Goal: Task Accomplishment & Management: Use online tool/utility

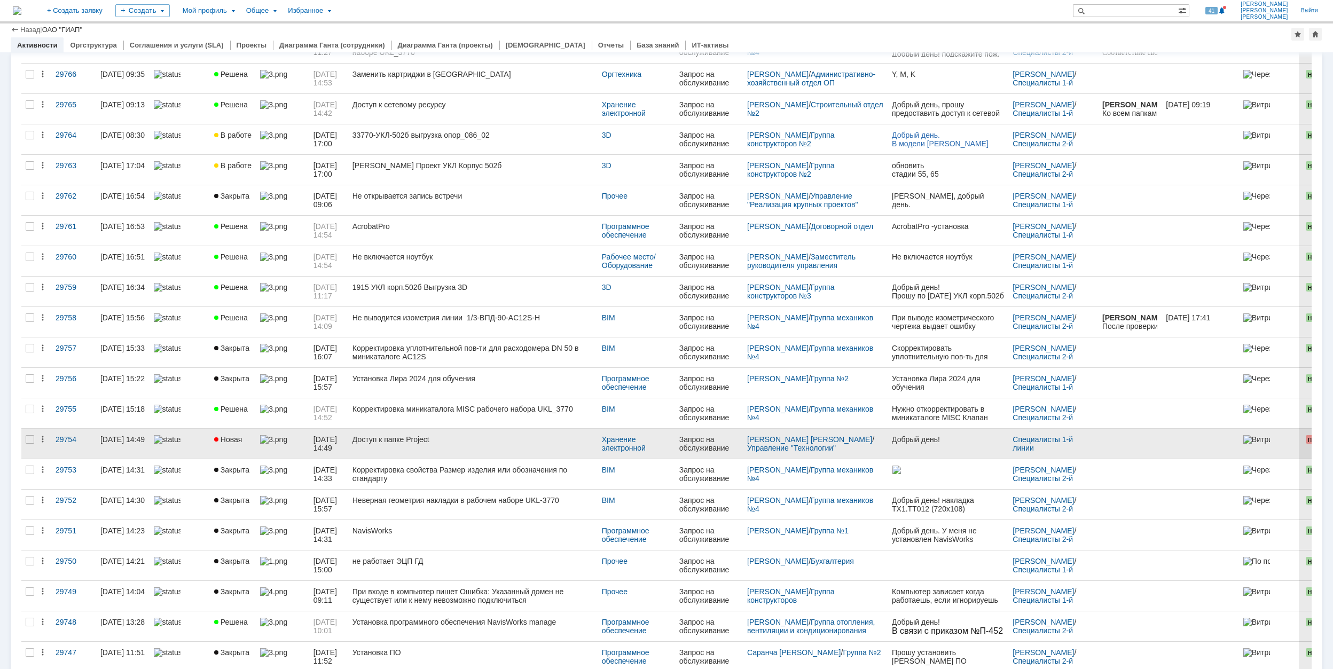
click at [550, 438] on link "Доступ к папке Project" at bounding box center [472, 444] width 249 height 30
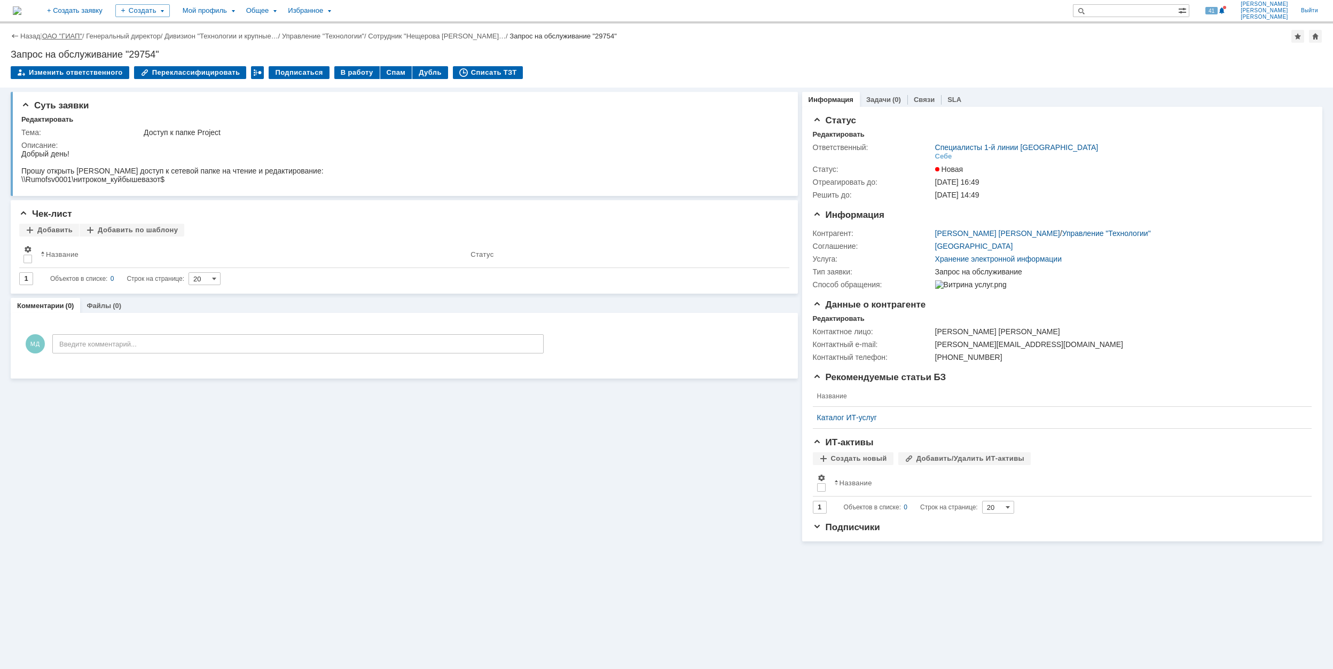
click at [69, 33] on link "ОАО "ГИАП"" at bounding box center [62, 36] width 40 height 8
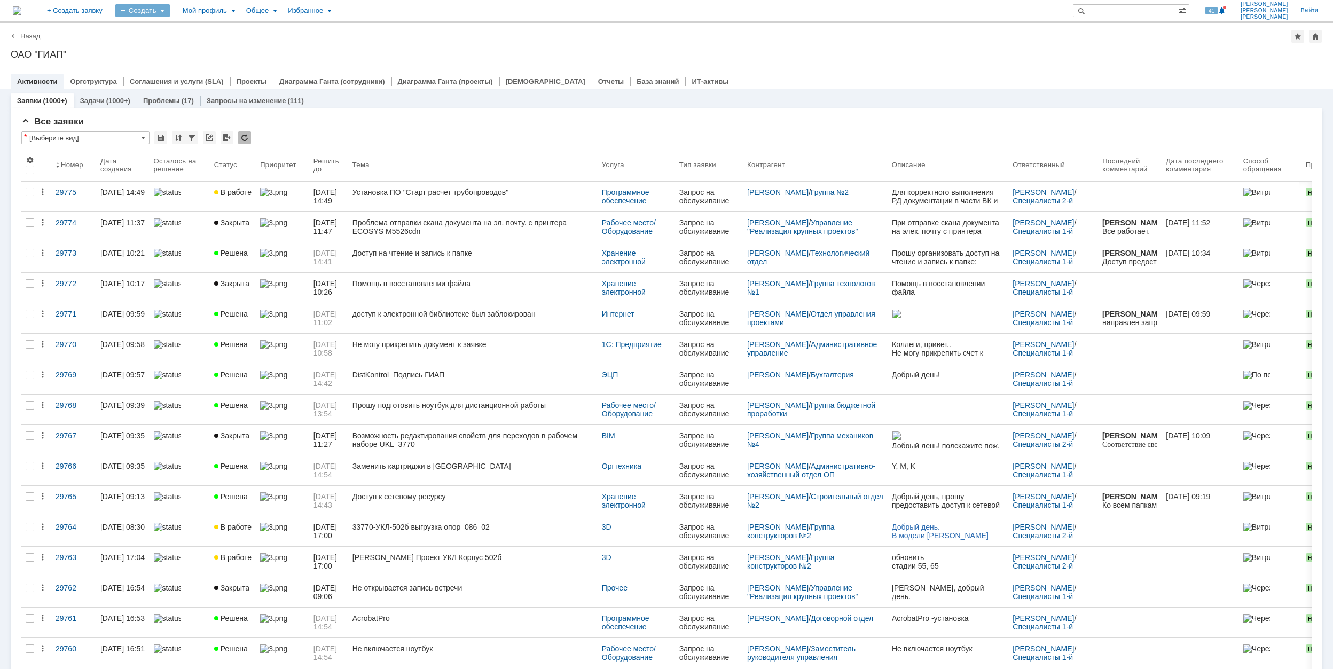
click at [170, 13] on div "Создать" at bounding box center [142, 10] width 54 height 13
click at [199, 28] on link "Задача" at bounding box center [158, 32] width 81 height 13
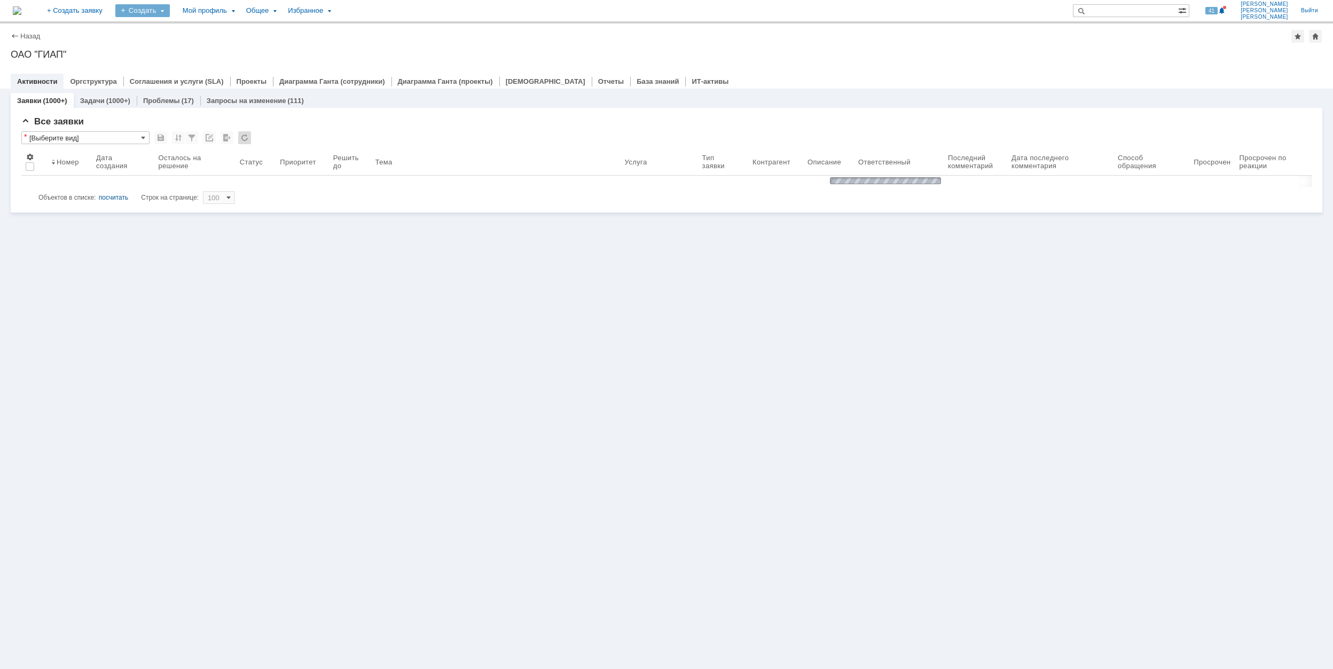
click at [170, 9] on div "Создать" at bounding box center [142, 10] width 54 height 13
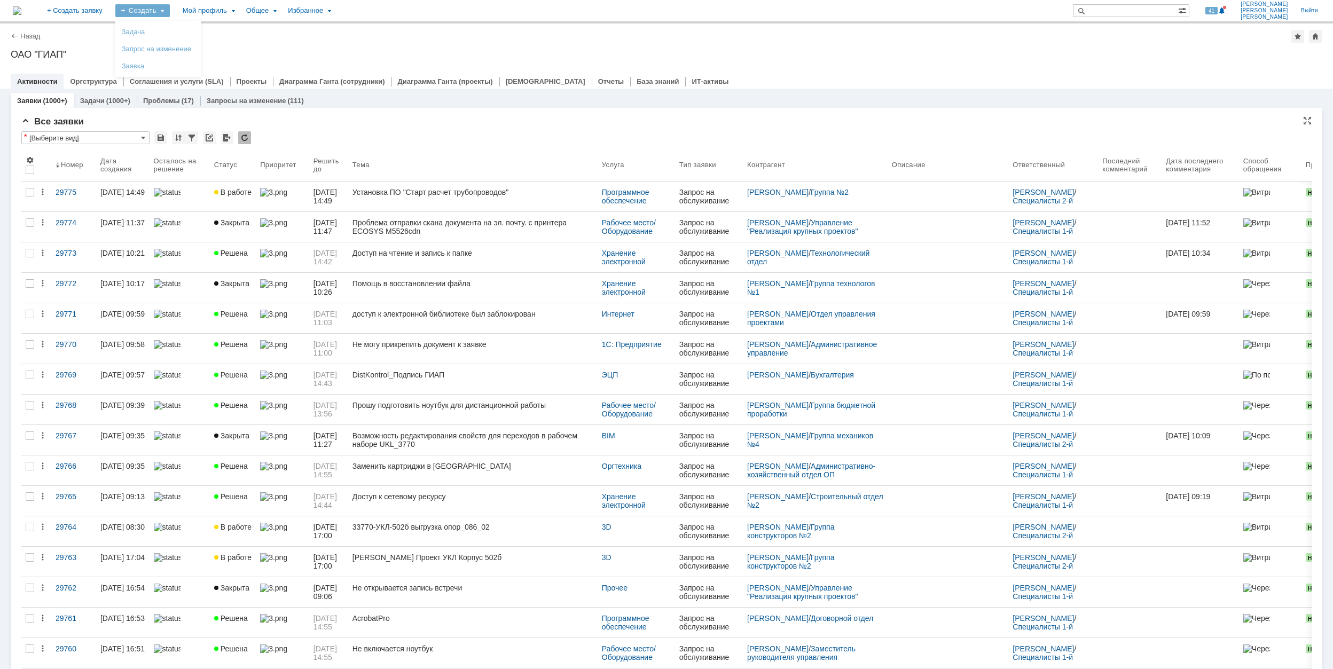
click at [608, 125] on div "Все заявки" at bounding box center [666, 121] width 1291 height 11
